Goal: Task Accomplishment & Management: Use online tool/utility

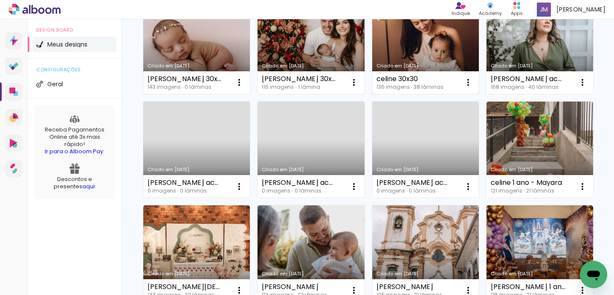
scroll to position [115, 0]
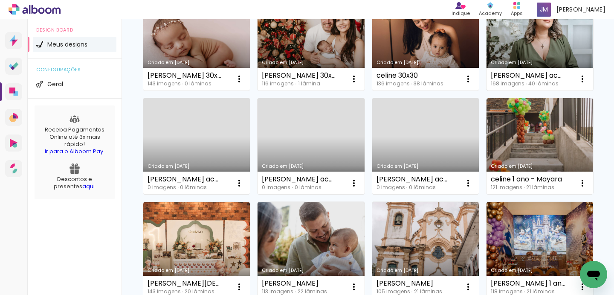
click at [548, 53] on link "Criado em [DATE]" at bounding box center [539, 42] width 107 height 96
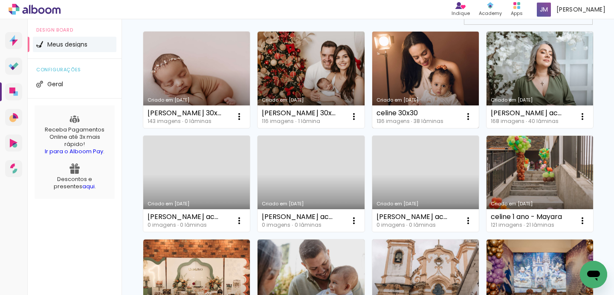
scroll to position [81, 0]
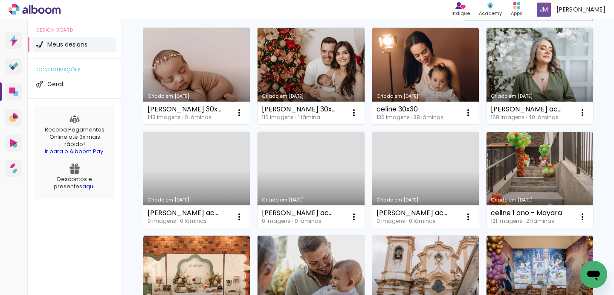
click at [313, 260] on link "Criado em [DATE]" at bounding box center [310, 283] width 107 height 96
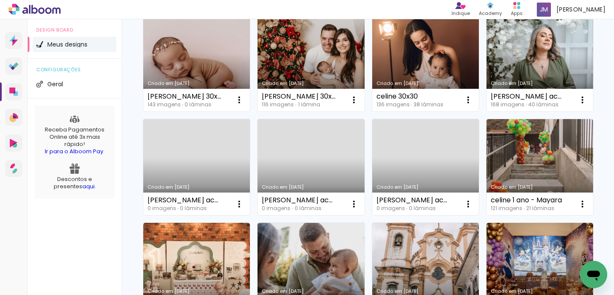
scroll to position [130, 0]
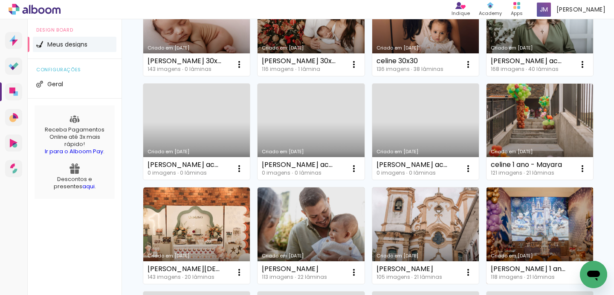
click at [524, 239] on link "Criado em [DATE]" at bounding box center [539, 235] width 107 height 96
